Goal: Submit feedback/report problem

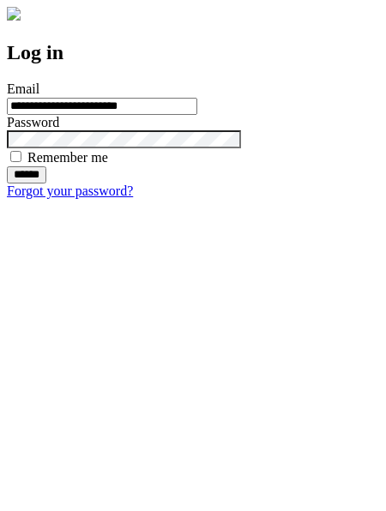
type input "**********"
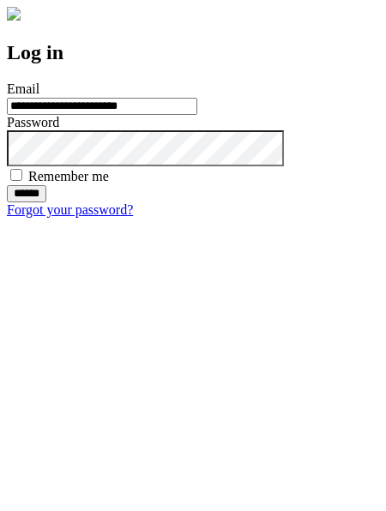
click at [46, 202] on input "******" at bounding box center [26, 193] width 39 height 17
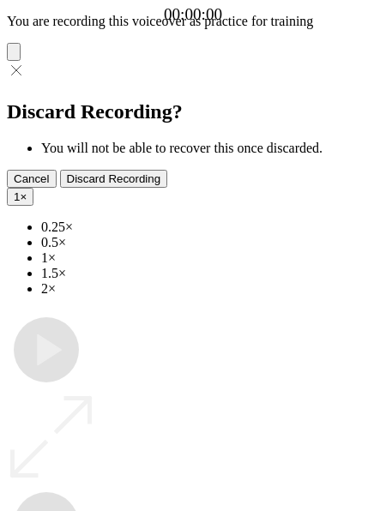
type input "**********"
